Goal: Transaction & Acquisition: Purchase product/service

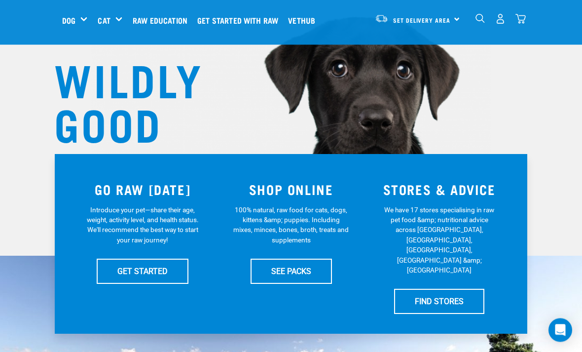
scroll to position [86, 0]
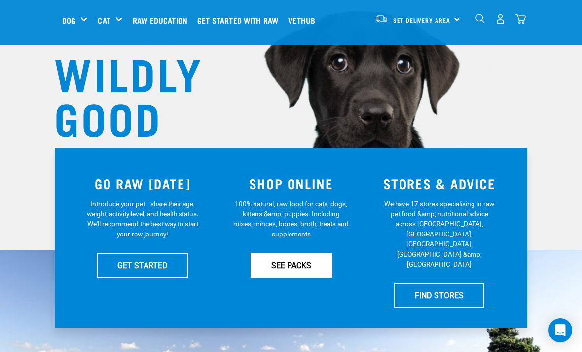
click at [292, 271] on link "SEE PACKS" at bounding box center [290, 264] width 81 height 25
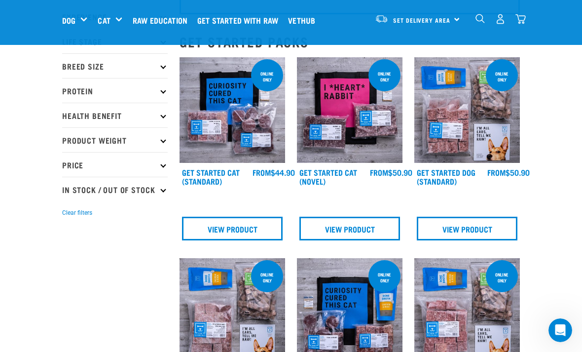
scroll to position [91, 0]
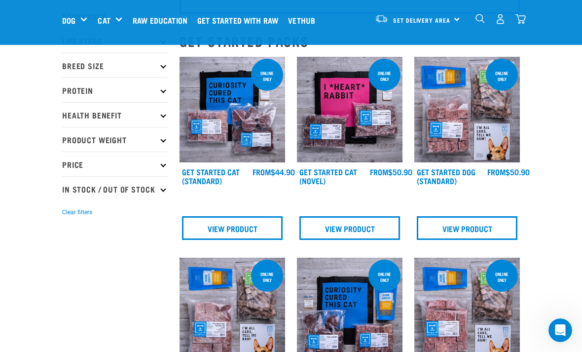
click at [165, 91] on p "Protein" at bounding box center [115, 89] width 106 height 25
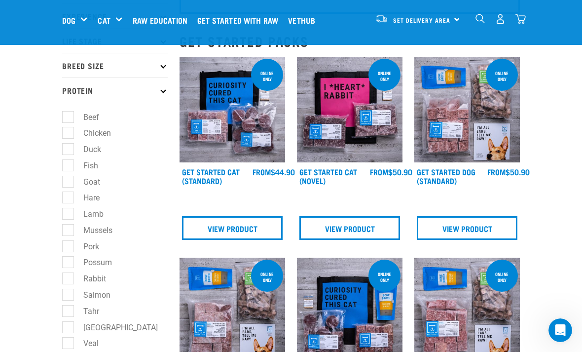
click at [70, 154] on label "Duck" at bounding box center [86, 149] width 37 height 12
click at [69, 151] on input "Duck" at bounding box center [65, 147] width 6 height 6
checkbox input "true"
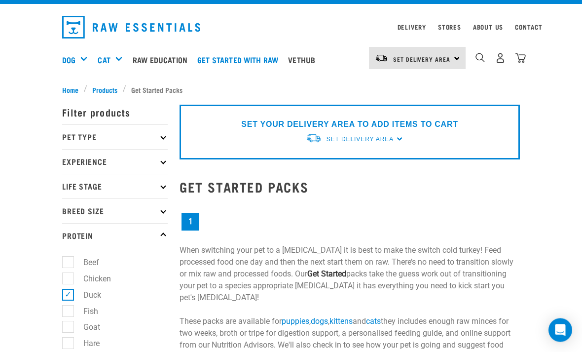
scroll to position [21, 0]
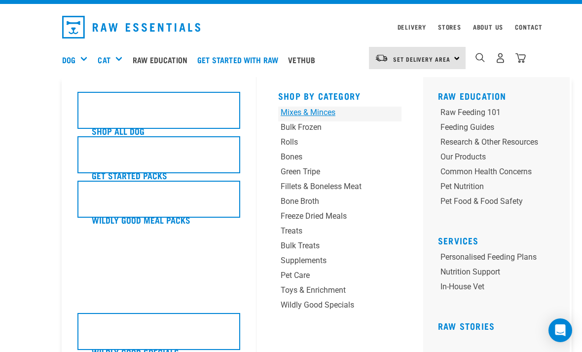
click at [323, 114] on div "Mixes & Minces" at bounding box center [329, 112] width 97 height 12
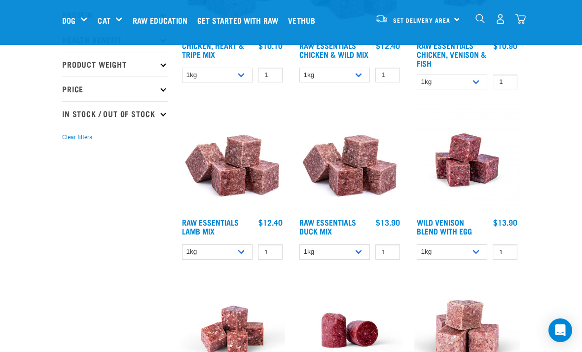
scroll to position [219, 0]
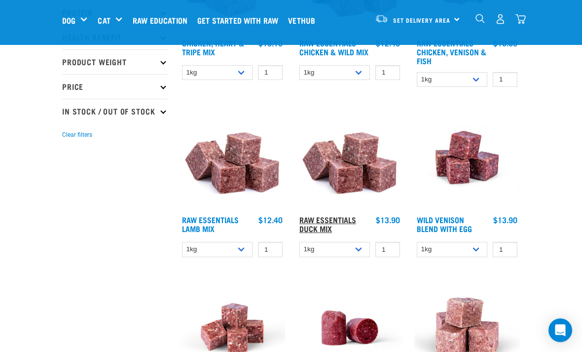
click at [333, 225] on link "Raw Essentials Duck Mix" at bounding box center [327, 223] width 57 height 13
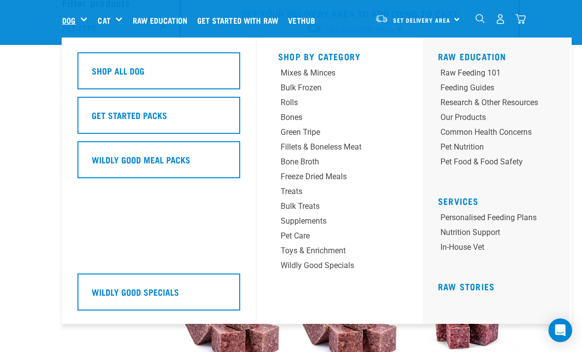
scroll to position [54, 0]
click at [310, 221] on div "Supplements" at bounding box center [329, 221] width 97 height 12
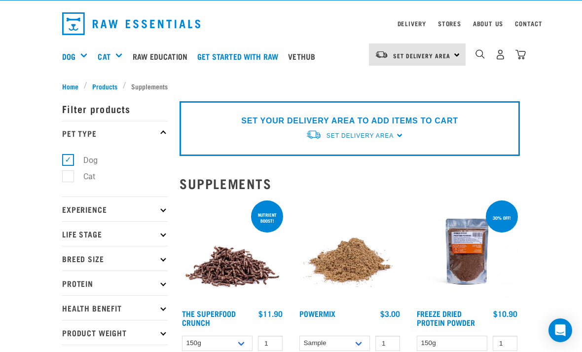
scroll to position [29, 0]
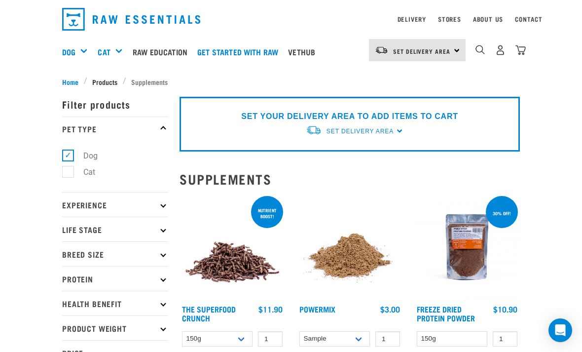
click at [103, 80] on span "Products" at bounding box center [104, 81] width 25 height 10
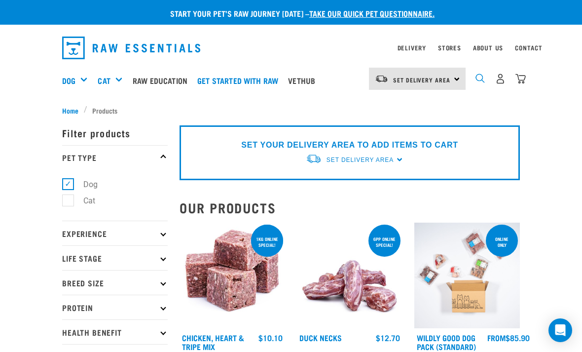
click at [483, 78] on img "dropdown navigation" at bounding box center [479, 77] width 9 height 9
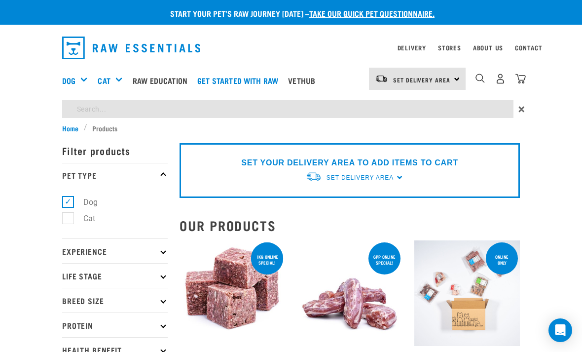
click at [127, 113] on input "search" at bounding box center [287, 109] width 451 height 18
type input "Tripe"
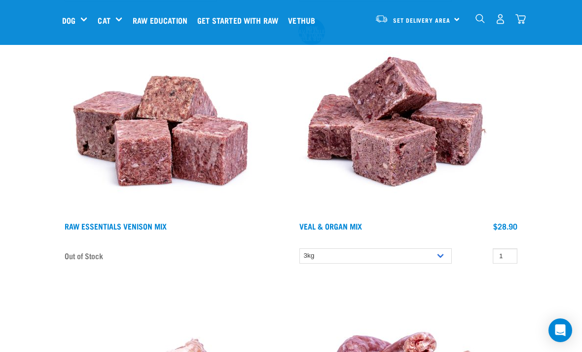
scroll to position [3030, 0]
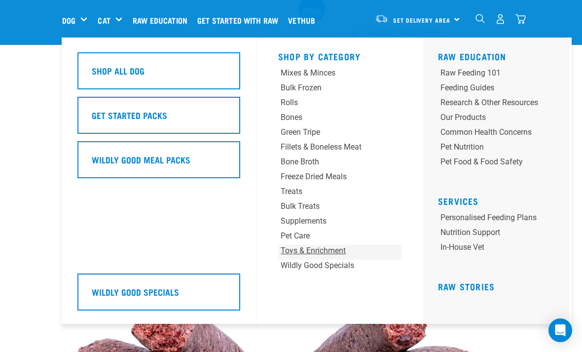
click at [318, 248] on div "Toys & Enrichment" at bounding box center [329, 251] width 97 height 12
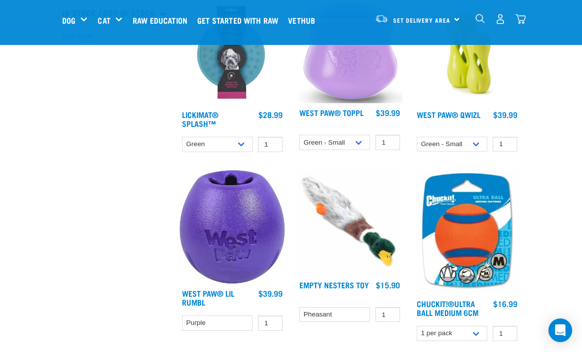
scroll to position [317, 0]
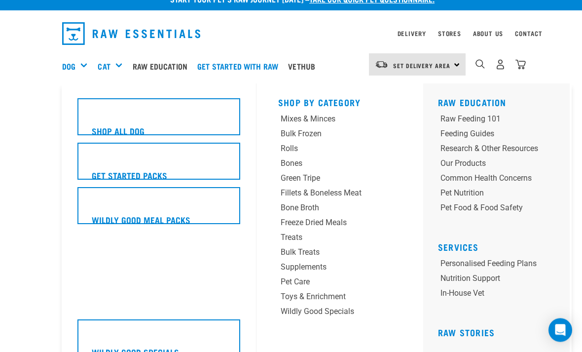
scroll to position [14, 0]
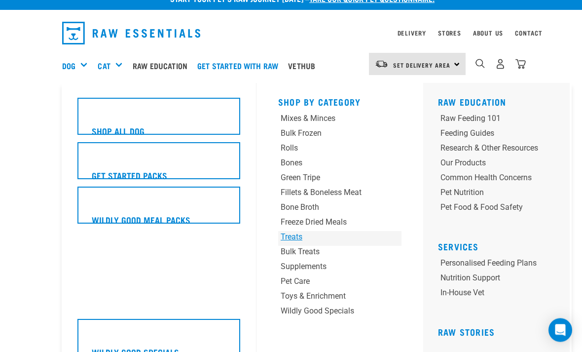
click at [293, 237] on div "Treats" at bounding box center [329, 237] width 97 height 12
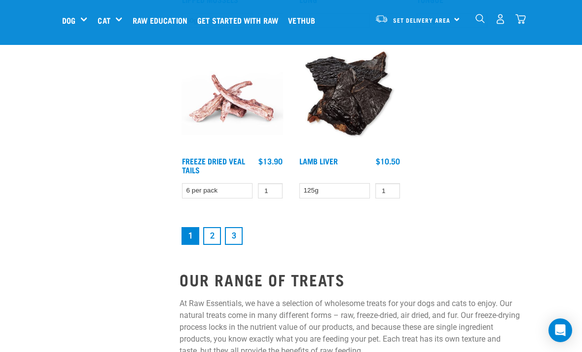
scroll to position [1805, 0]
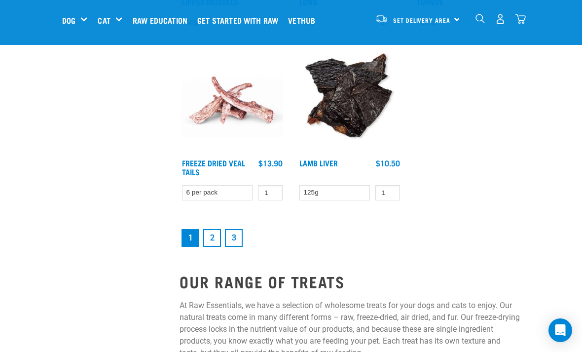
click at [213, 247] on link "2" at bounding box center [212, 238] width 18 height 18
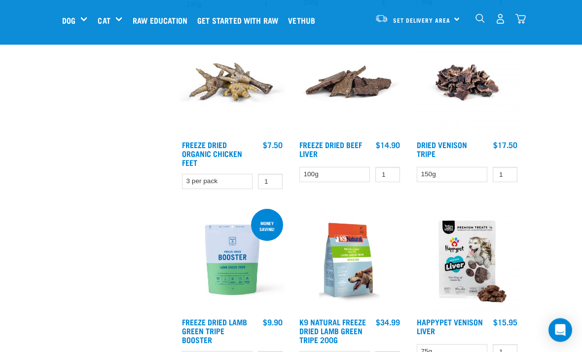
scroll to position [630, 0]
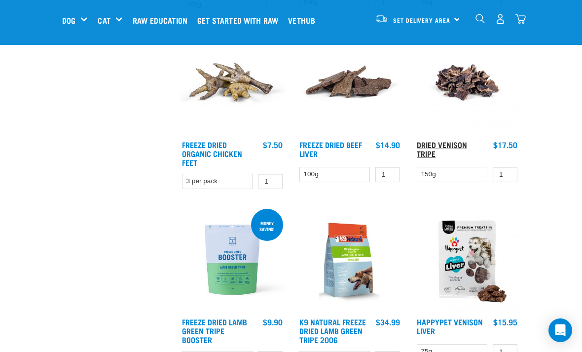
click at [449, 145] on link "Dried Venison Tripe" at bounding box center [442, 148] width 50 height 13
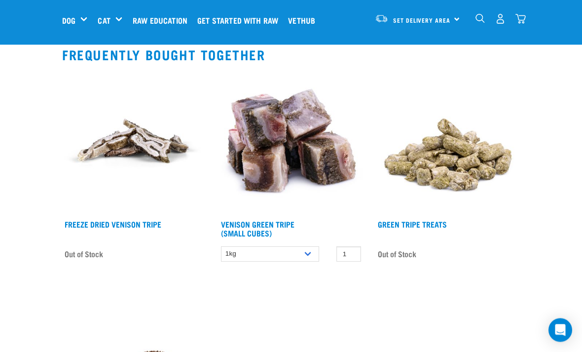
scroll to position [493, 0]
click at [422, 222] on link "Green Tripe Treats" at bounding box center [412, 223] width 69 height 4
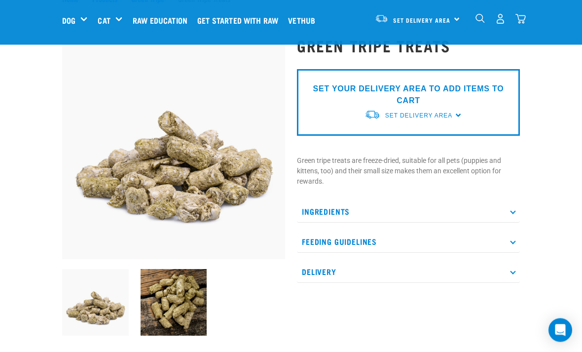
scroll to position [36, 0]
click at [510, 214] on p "Ingredients" at bounding box center [408, 211] width 223 height 22
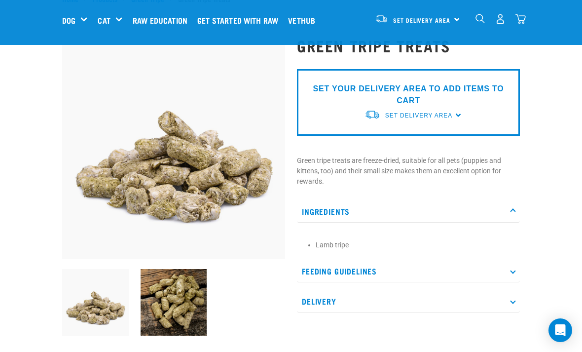
click at [519, 266] on p "Feeding Guidelines" at bounding box center [408, 271] width 223 height 22
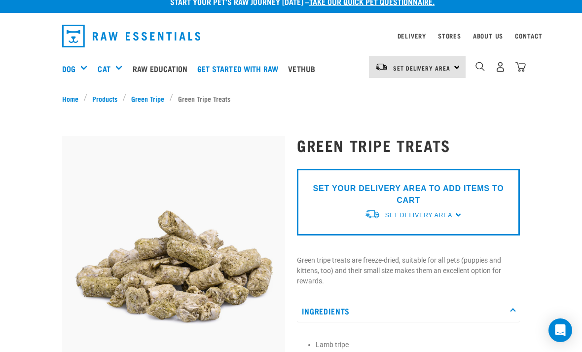
scroll to position [0, 0]
